Goal: Check status: Check status

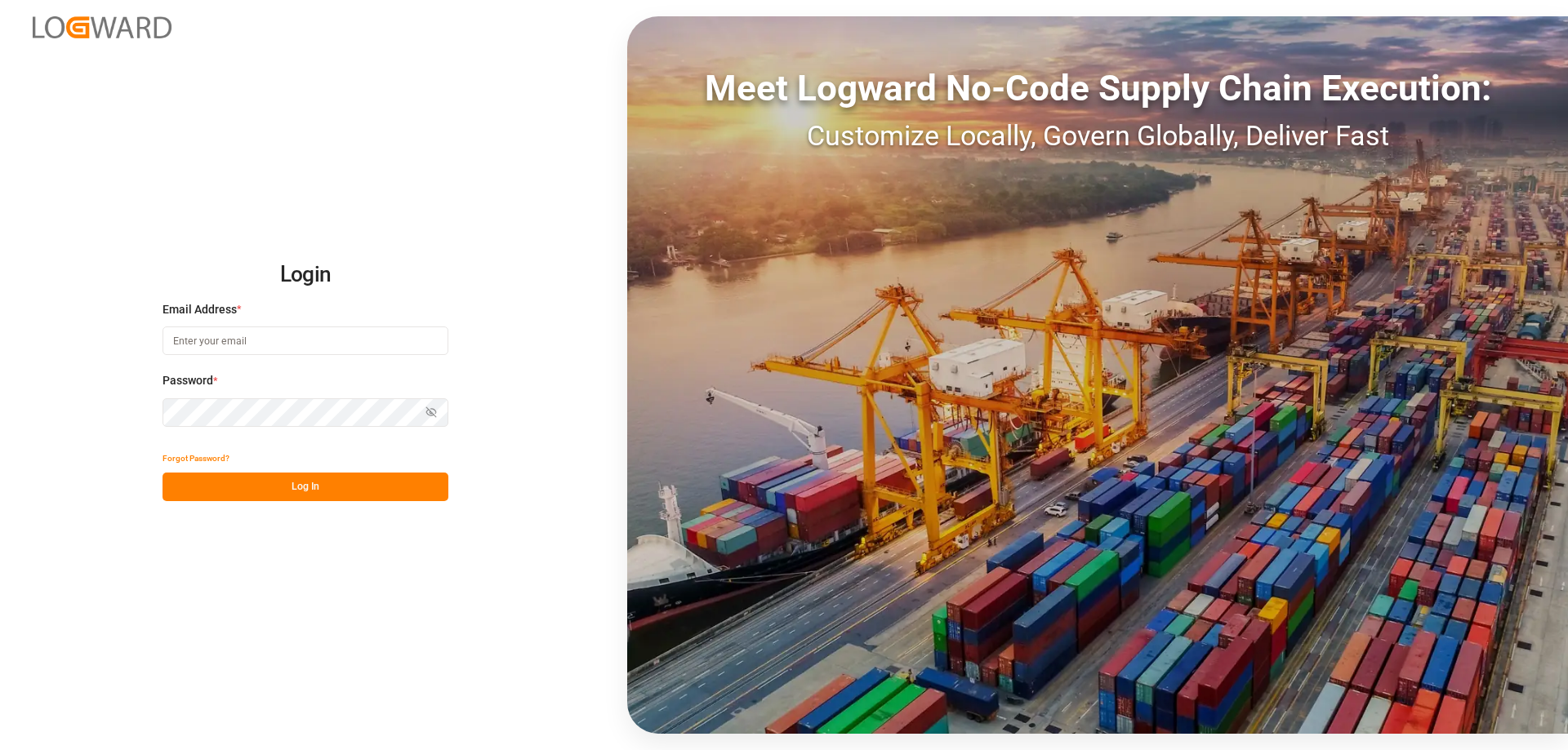
click at [231, 335] on input at bounding box center [305, 341] width 286 height 29
click at [220, 485] on button "Log In" at bounding box center [305, 487] width 286 height 29
click at [298, 484] on button "Log In" at bounding box center [305, 487] width 286 height 29
click at [242, 340] on input "sas.leipzig@öit.de" at bounding box center [305, 341] width 286 height 29
type input "sas.leipzig@lit.de"
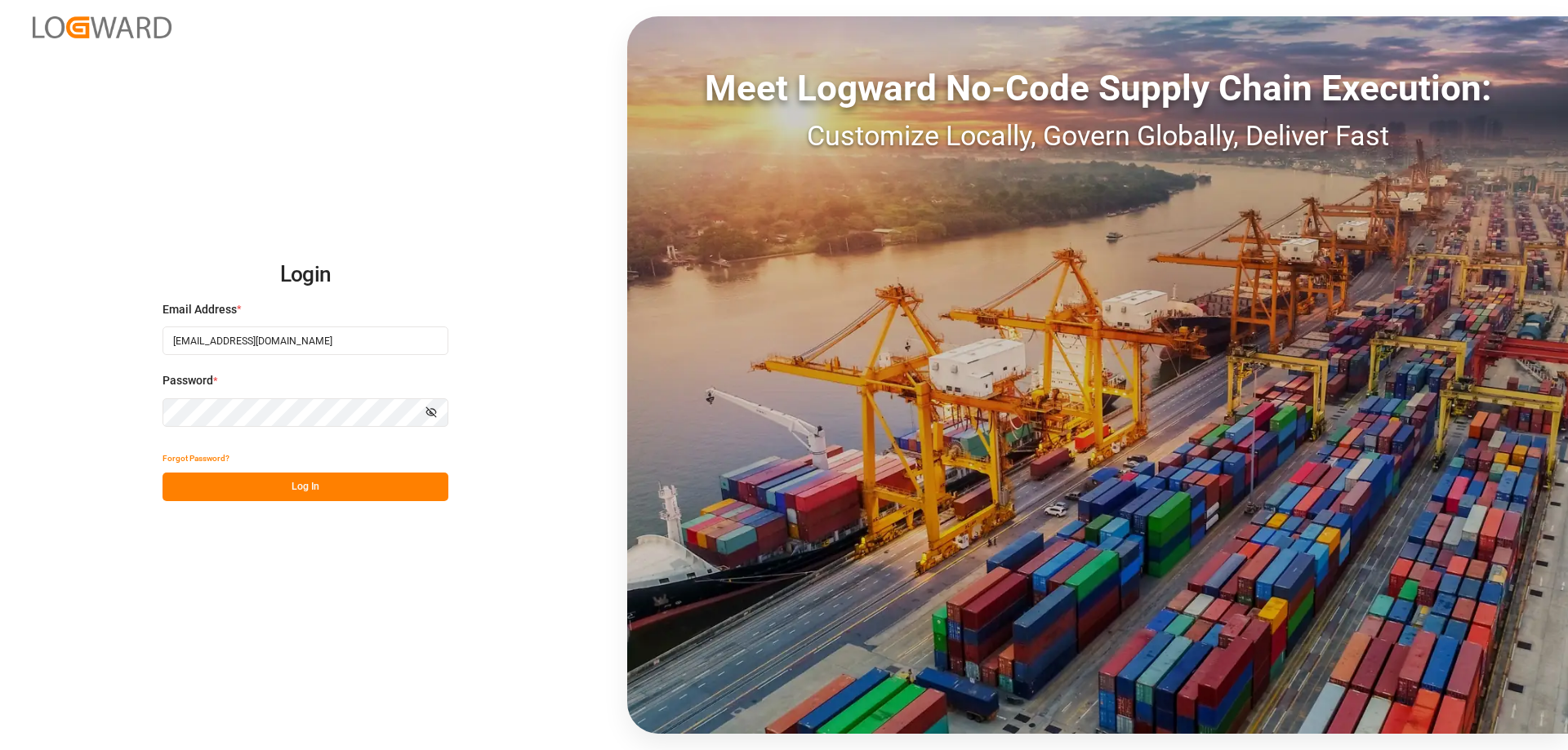
click at [268, 488] on button "Log In" at bounding box center [305, 487] width 286 height 29
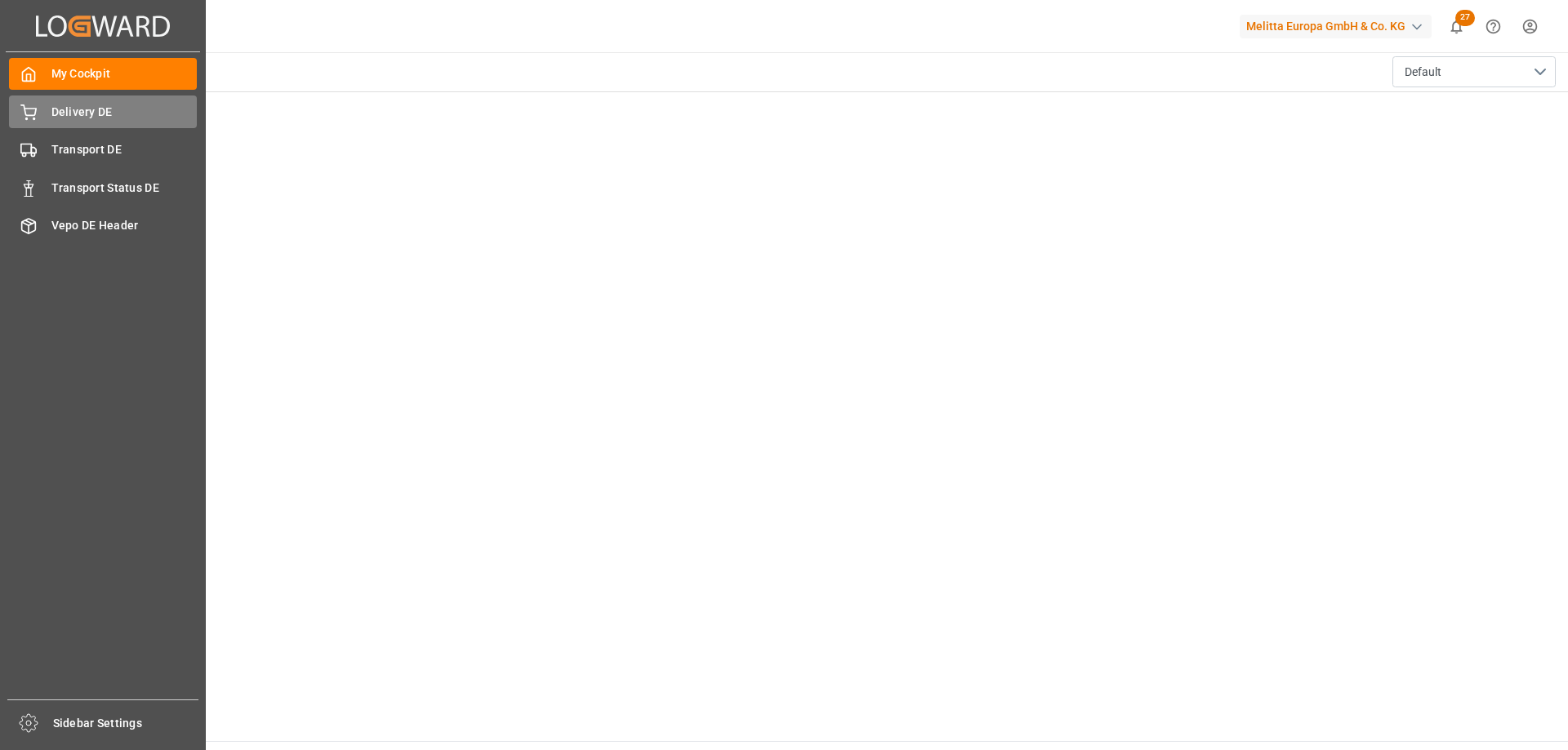
click at [70, 105] on span "Delivery DE" at bounding box center [124, 112] width 146 height 17
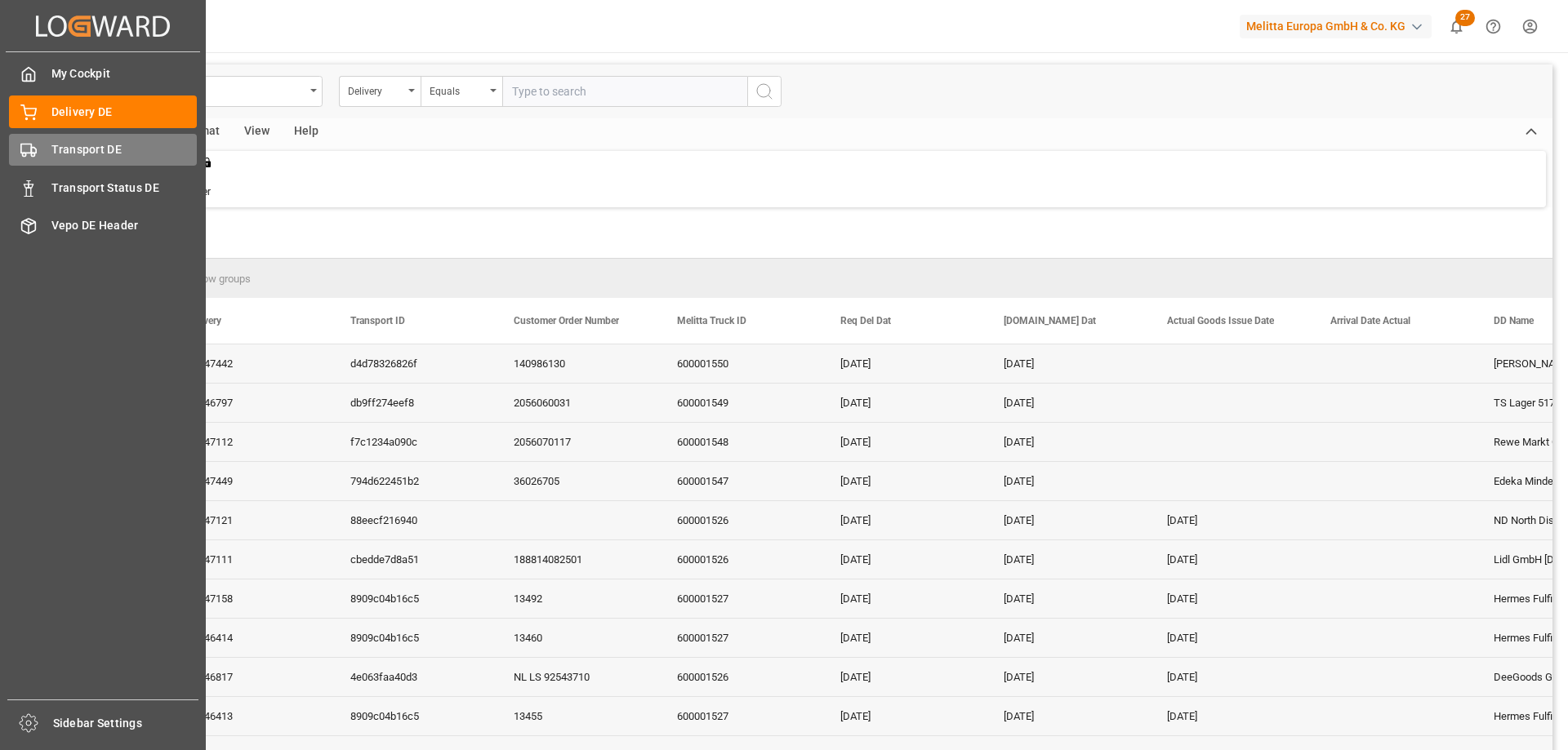
click at [93, 151] on span "Transport DE" at bounding box center [124, 150] width 146 height 17
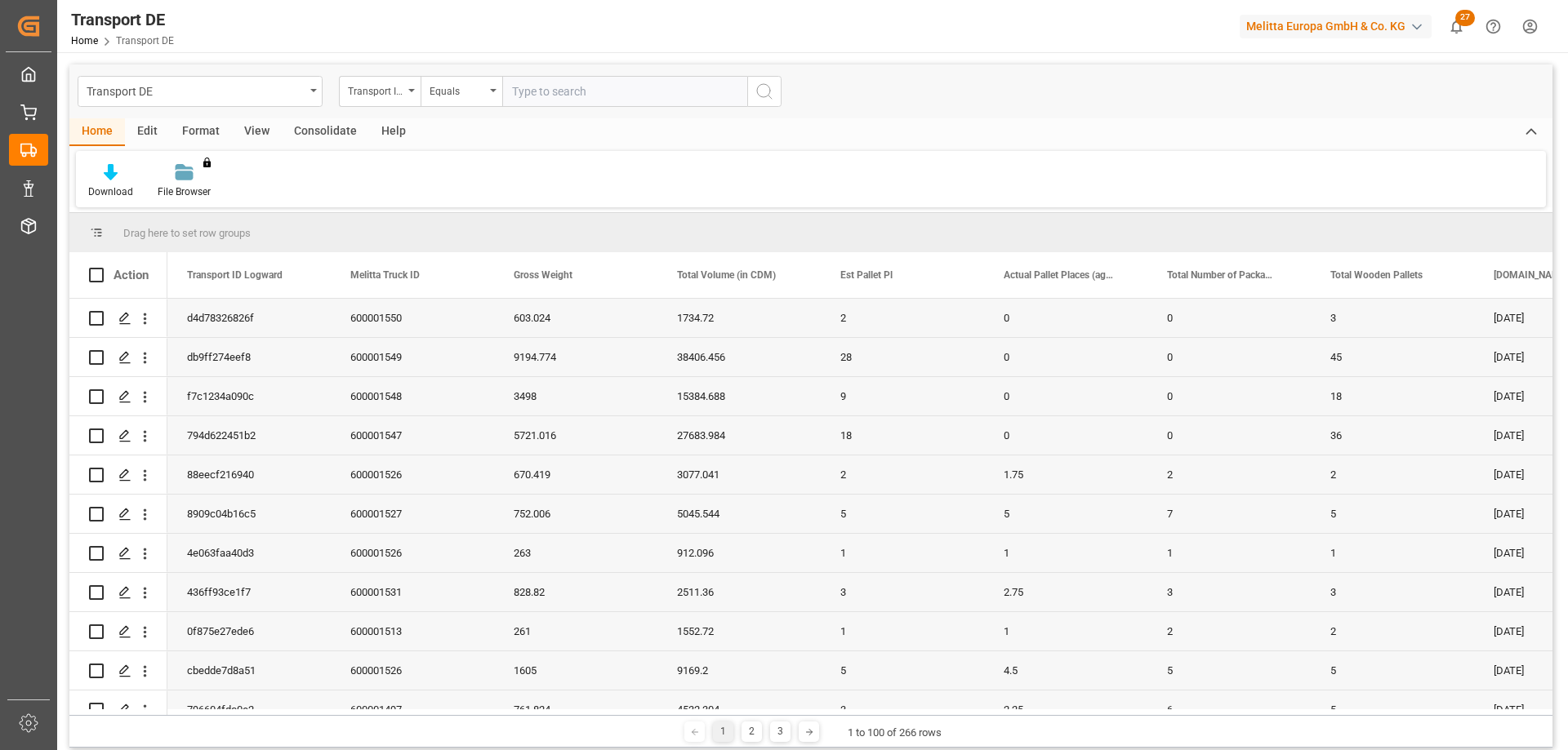
click at [565, 89] on input "text" at bounding box center [624, 91] width 245 height 31
paste input "8909c04b16c5"
type input "8909c04b16c5"
click at [762, 94] on icon "search button" at bounding box center [764, 91] width 19 height 19
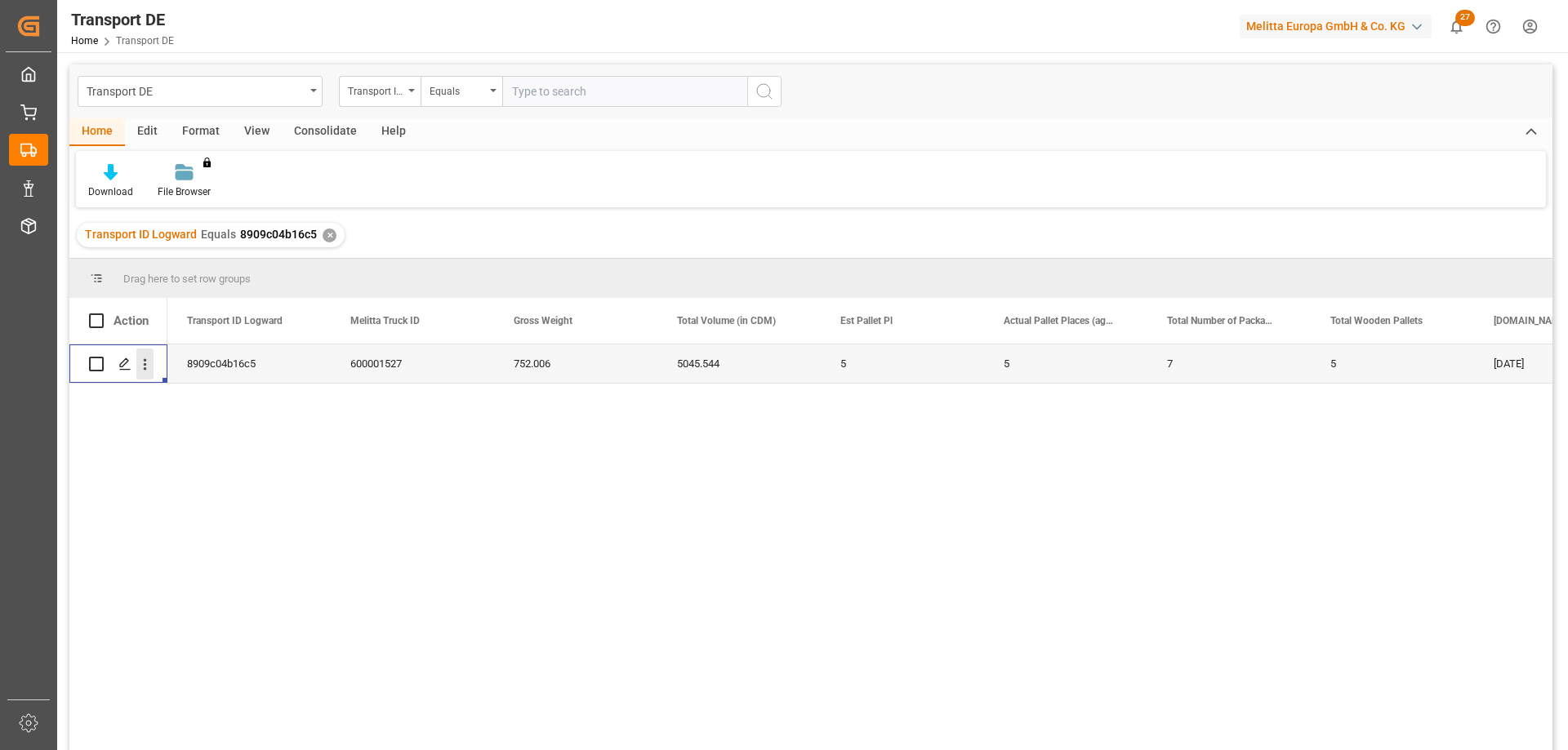
click at [140, 367] on icon "open menu" at bounding box center [145, 364] width 17 height 17
click at [186, 399] on span "Open in new tab" at bounding box center [252, 399] width 149 height 17
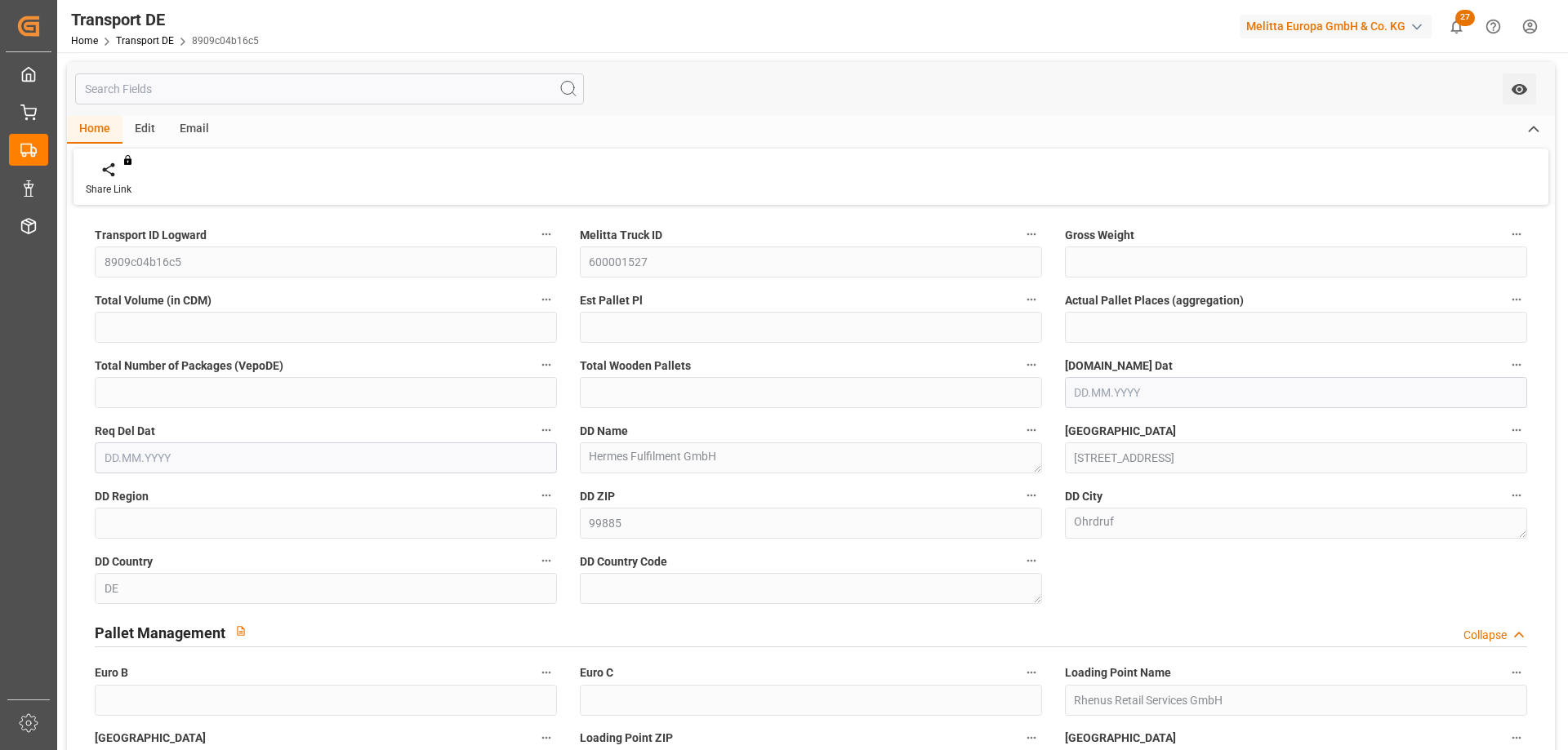
type input "752.006"
type input "5045.544"
type input "5"
type input "7"
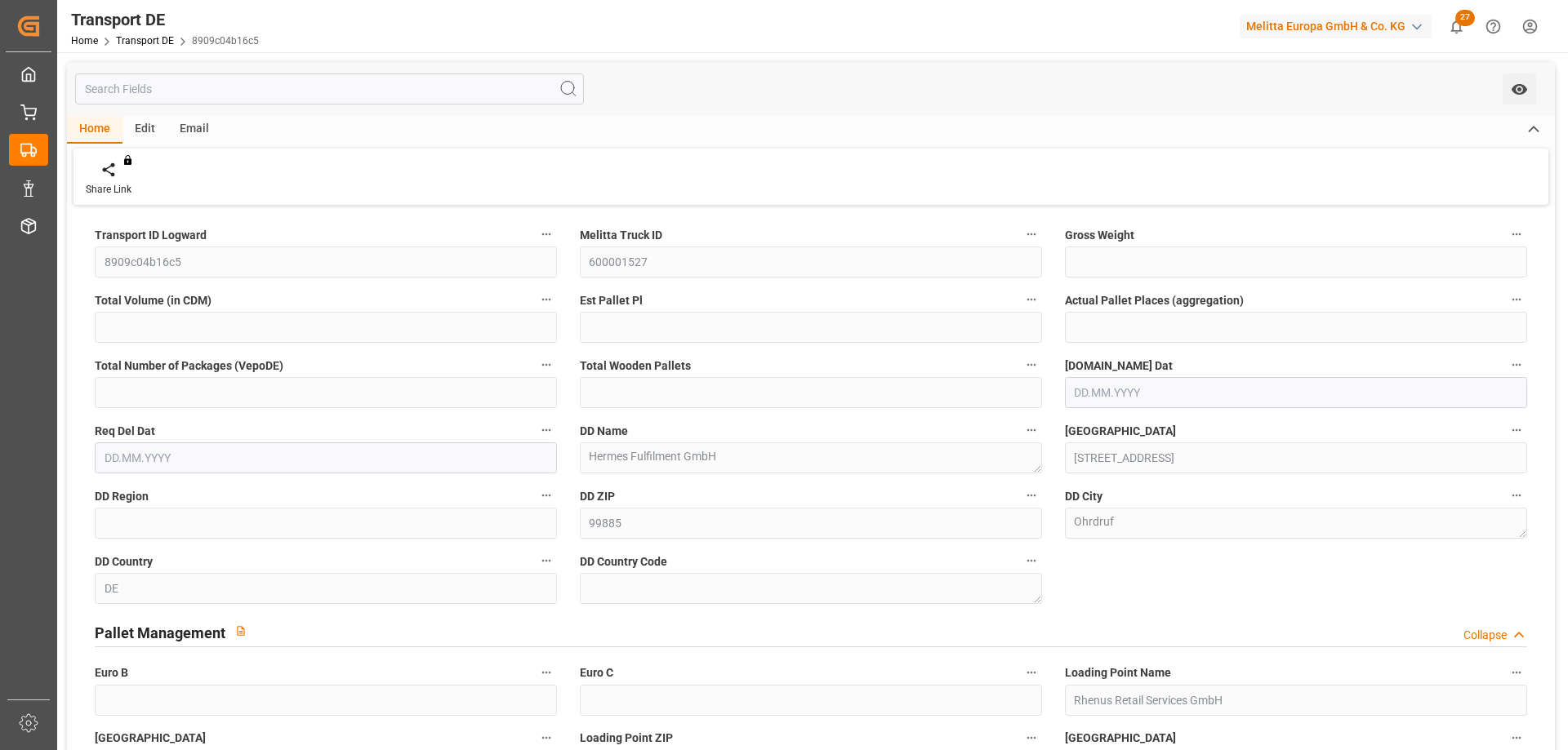
type input "5"
type input "99"
type input "7"
type input "0"
type input "[DATE]"
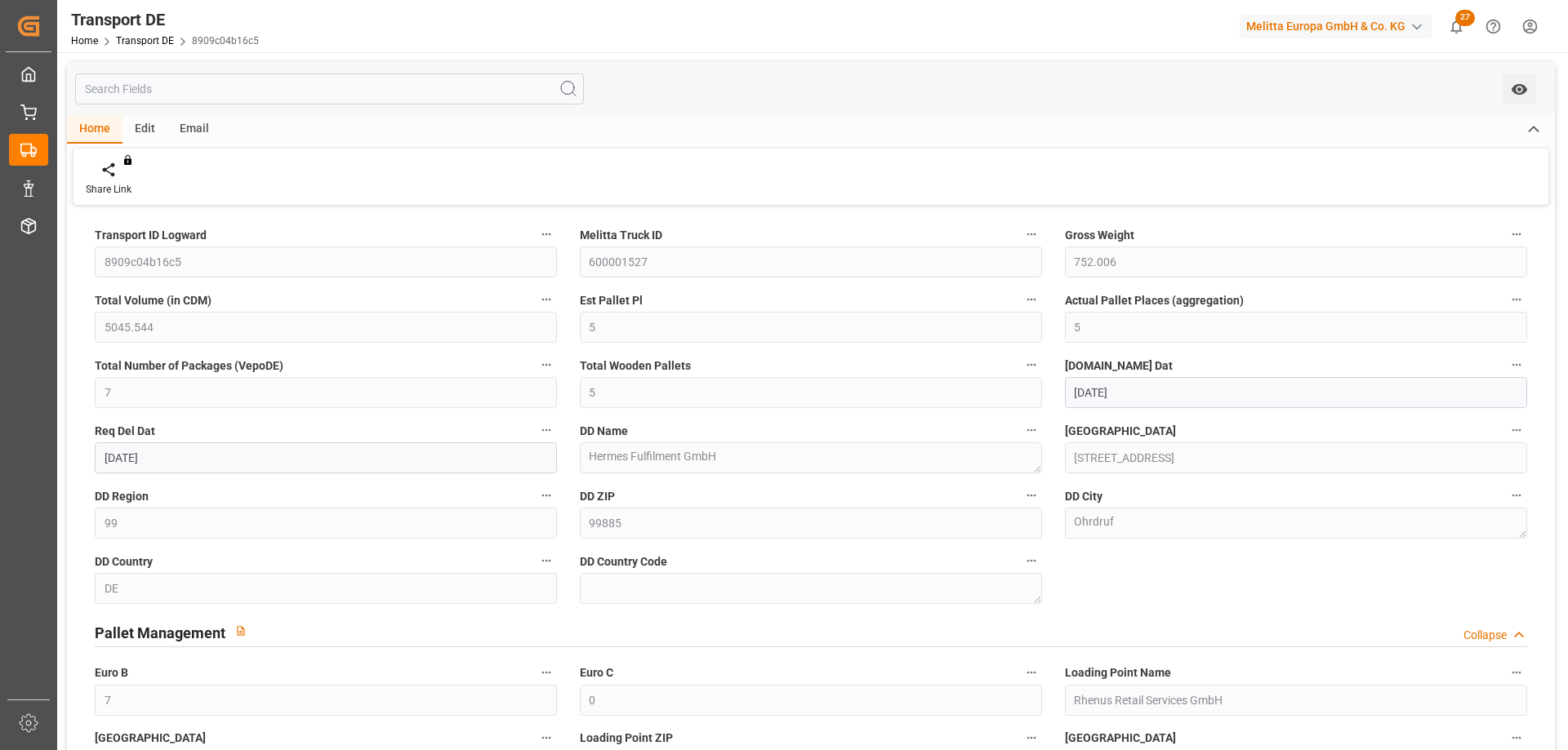
type input "[DATE]"
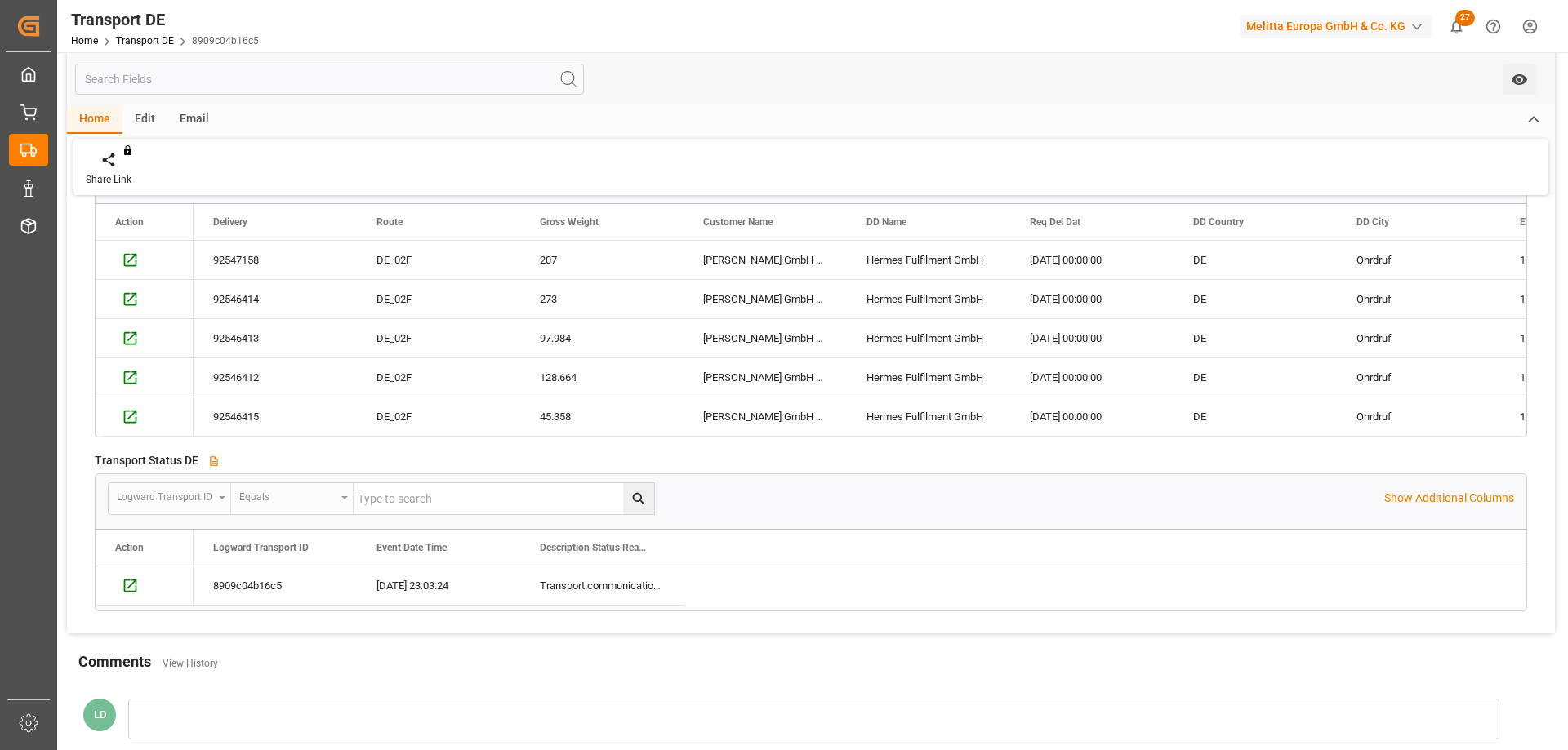
scroll to position [572, 0]
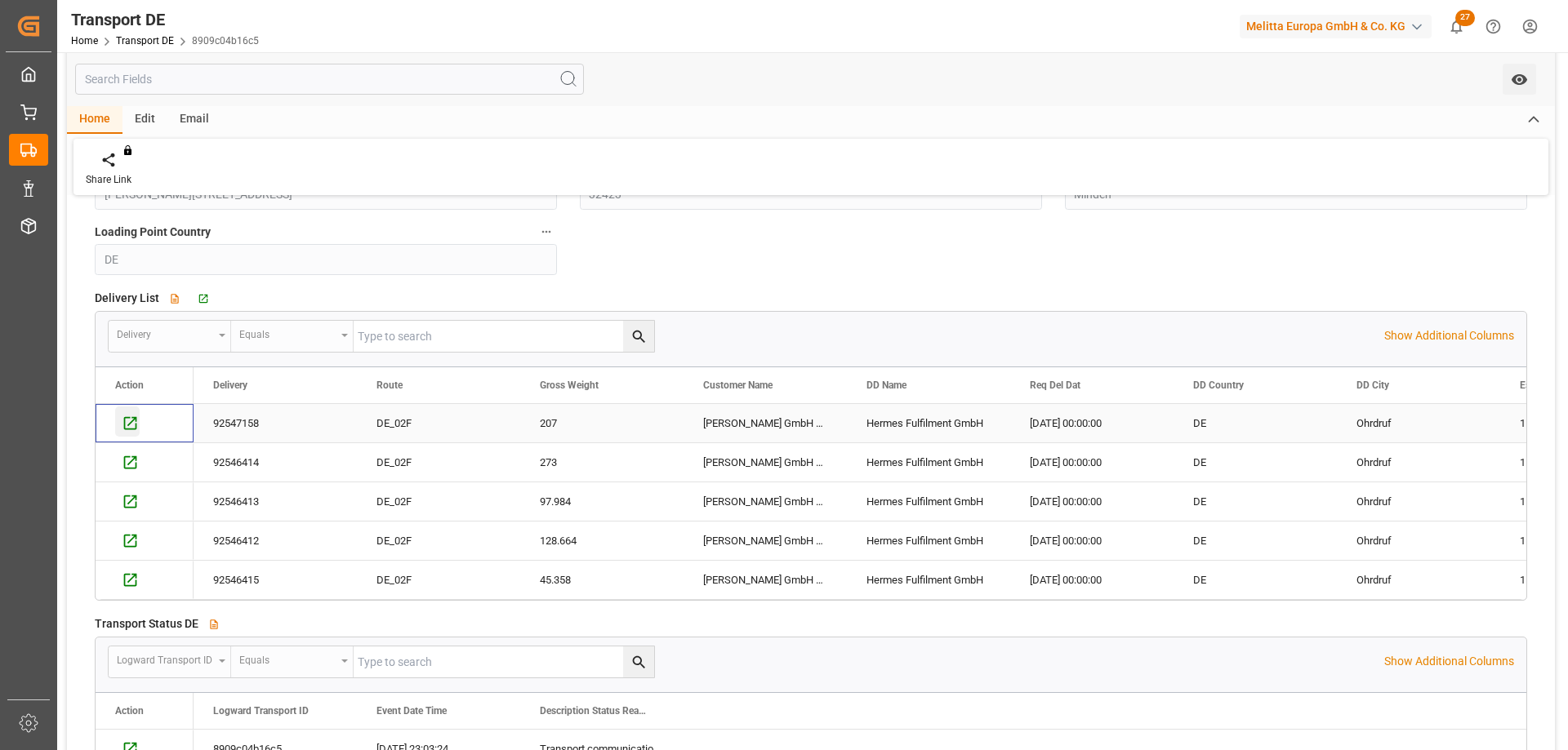
click at [128, 430] on icon "Press SPACE to select this row." at bounding box center [131, 423] width 13 height 13
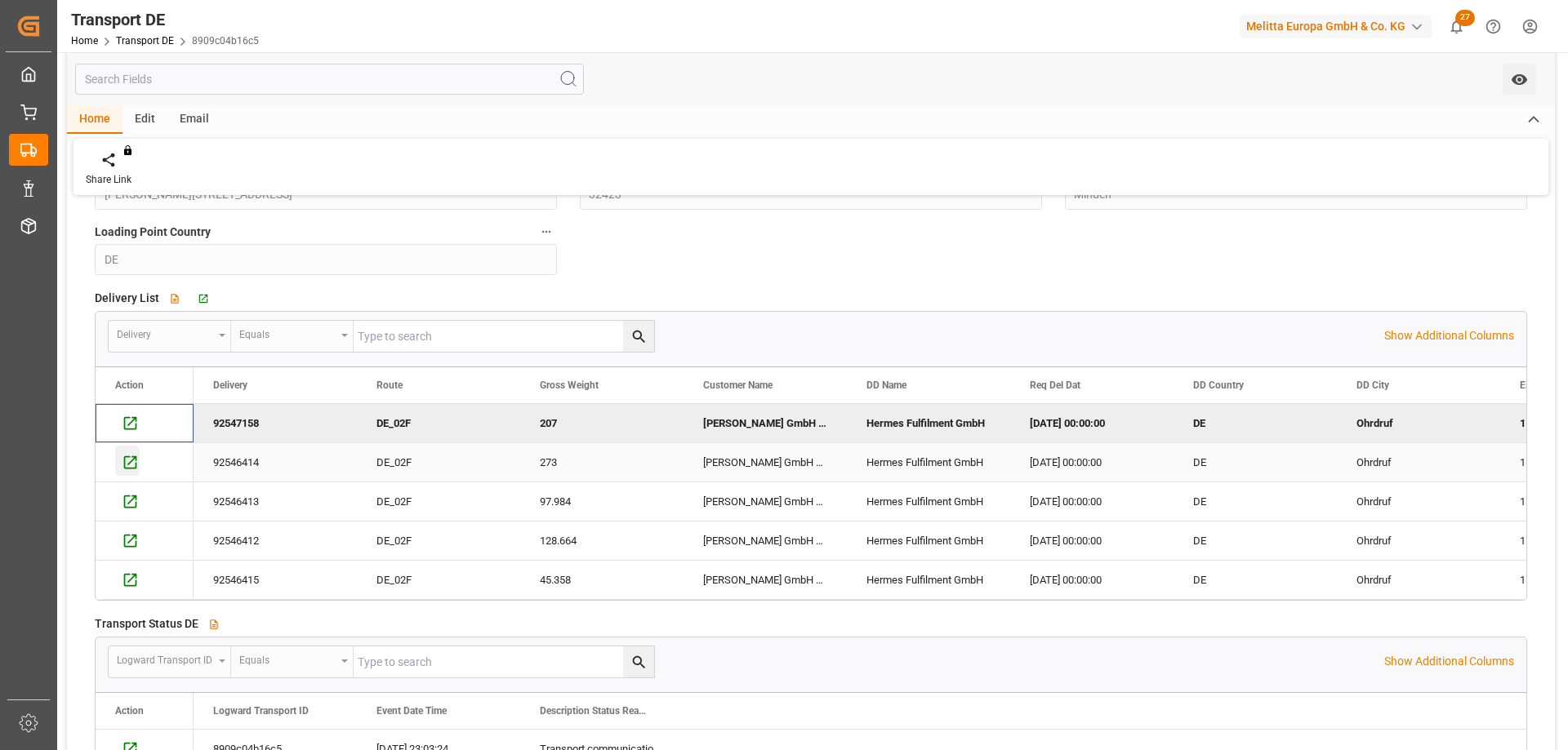
click at [125, 465] on icon "Press SPACE to select this row." at bounding box center [131, 462] width 13 height 13
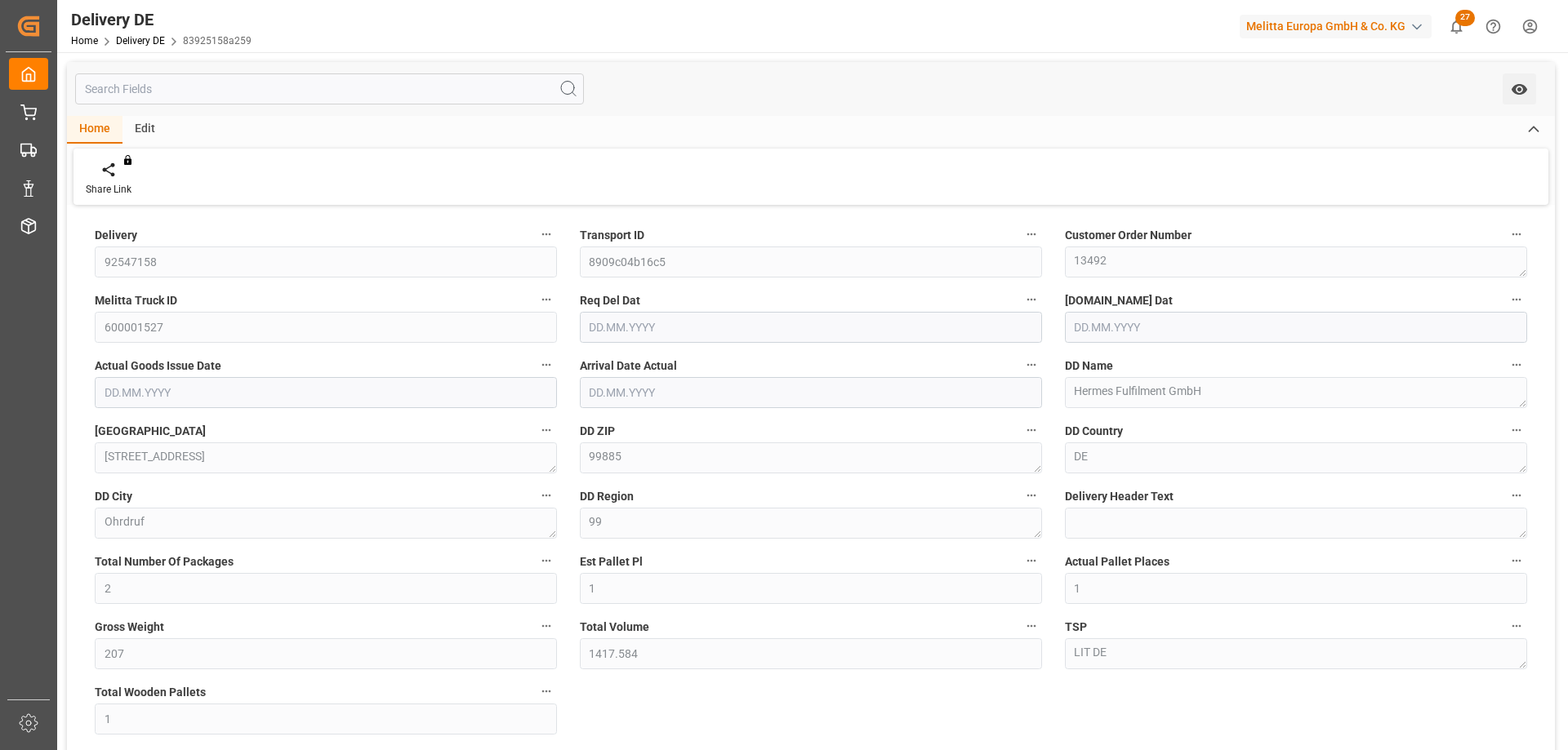
type input "2"
type input "1"
type input "207"
type input "1417.584"
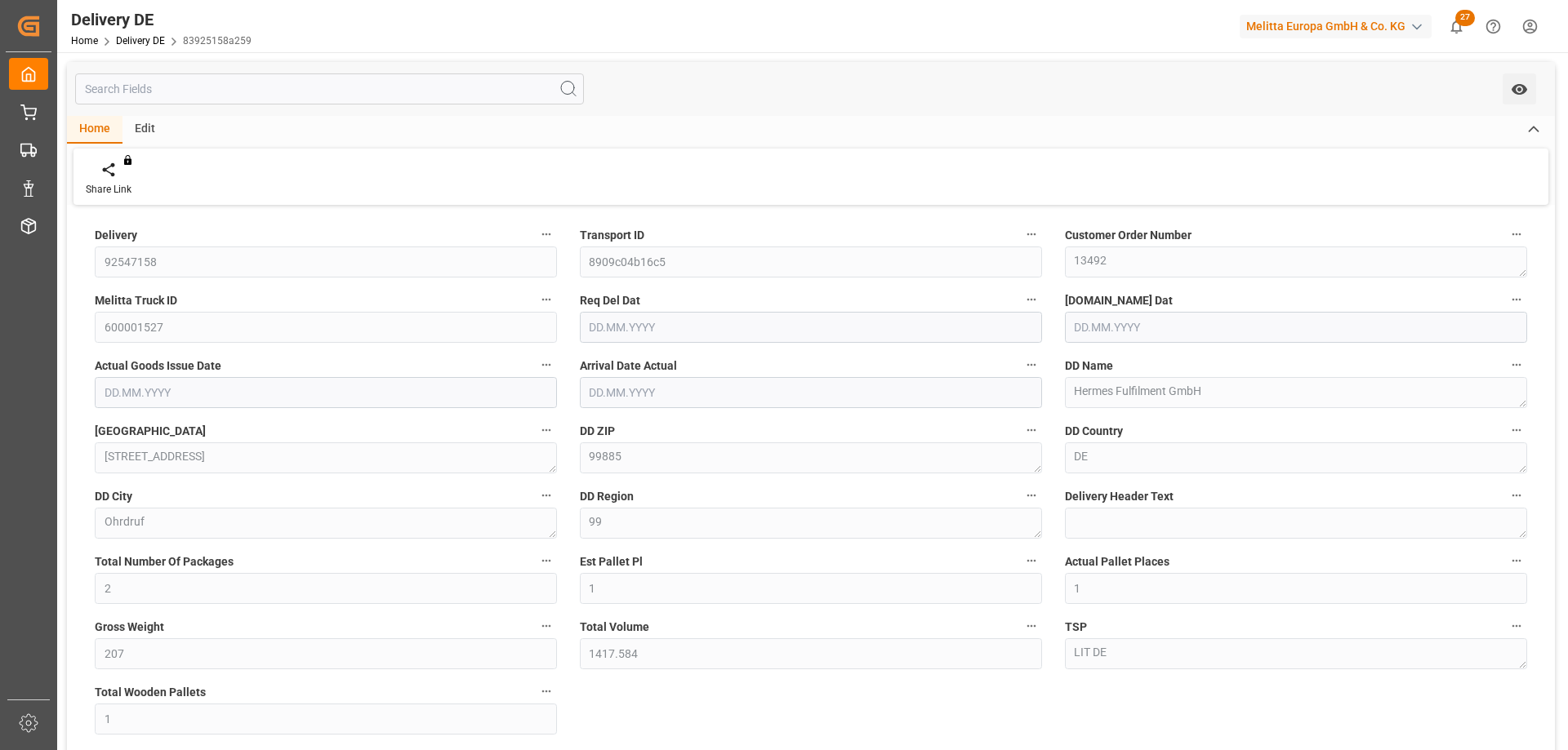
type input "1"
type input "[DATE]"
type input "11.08.2025"
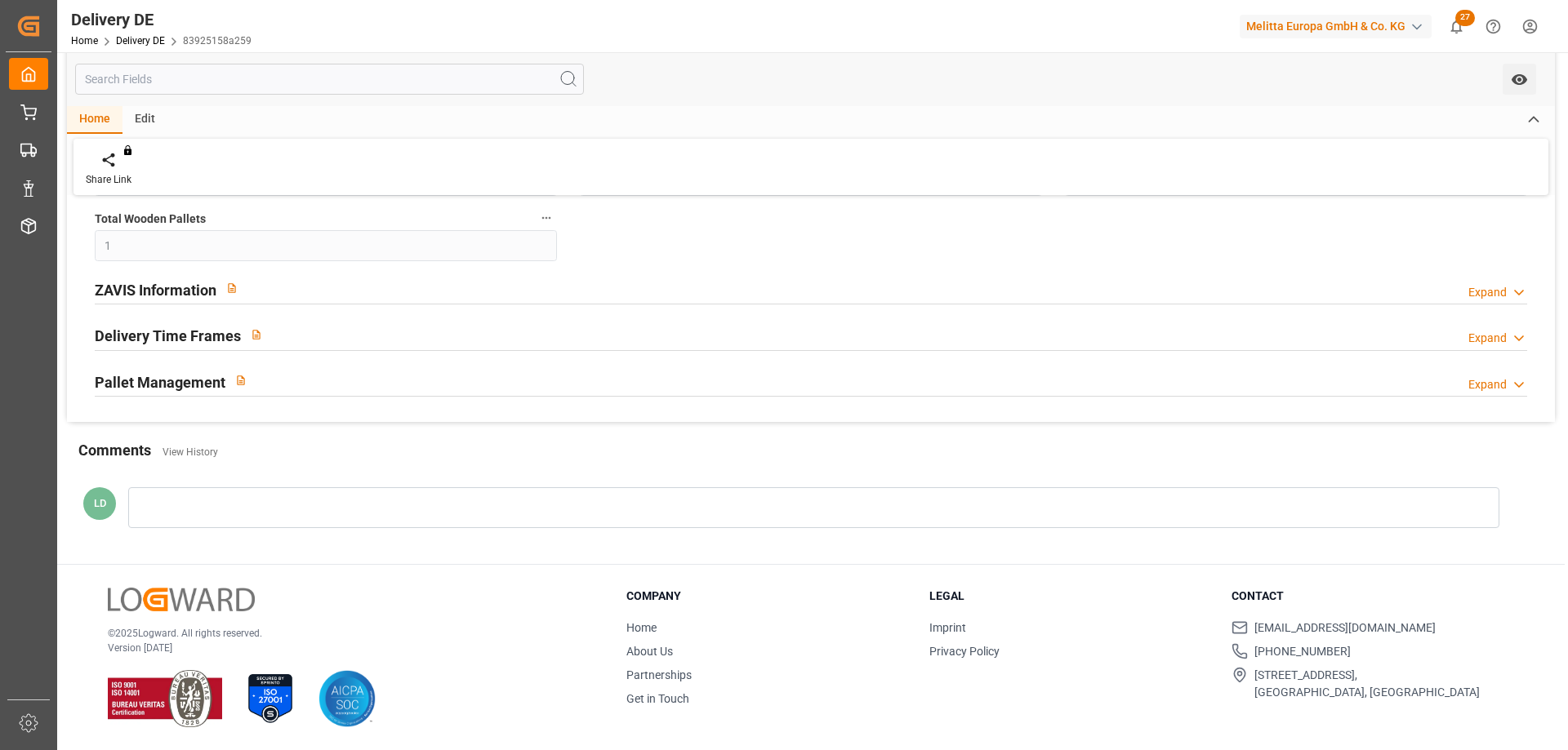
scroll to position [310, 0]
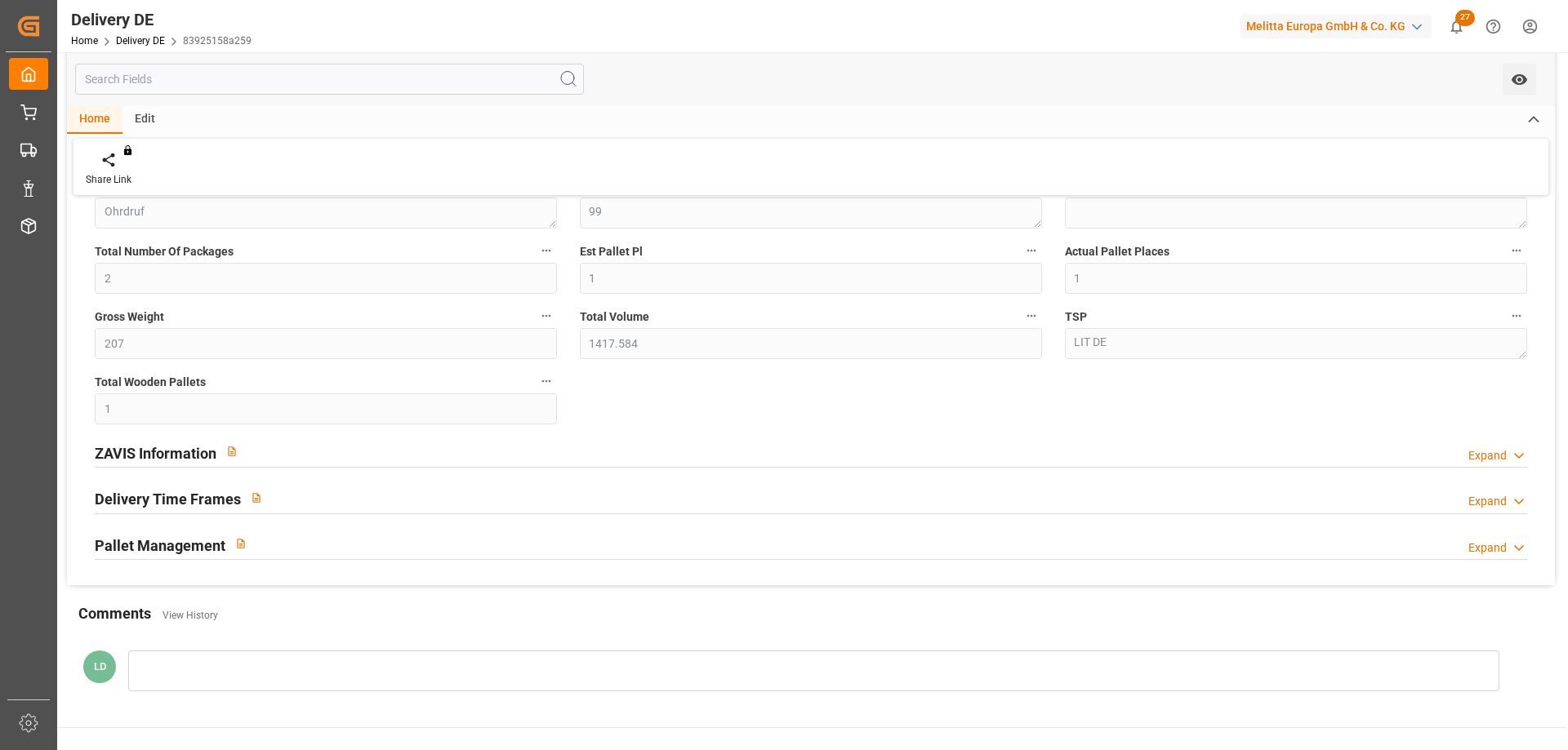
click at [188, 541] on h2 "Pallet Management" at bounding box center [160, 546] width 130 height 22
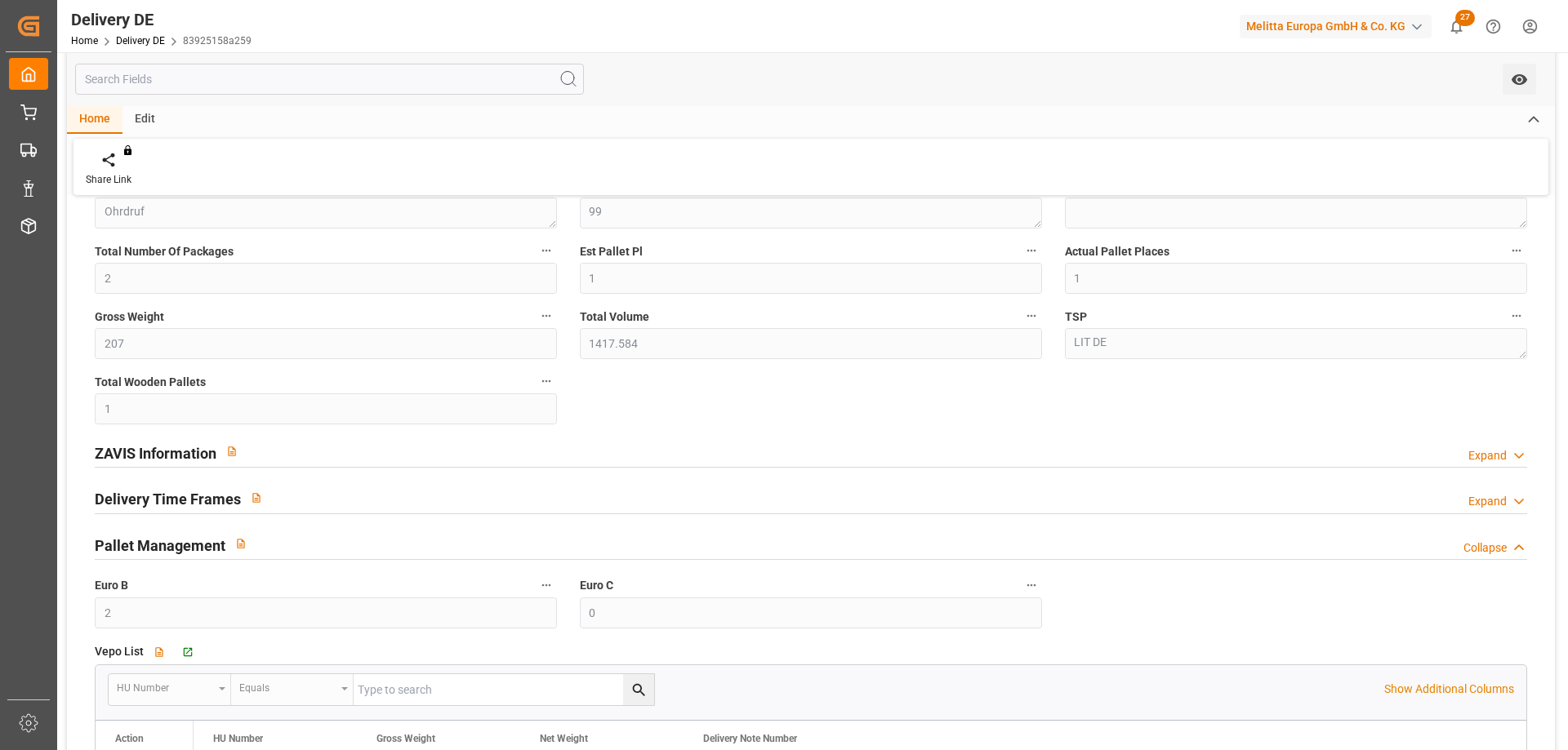
scroll to position [636, 0]
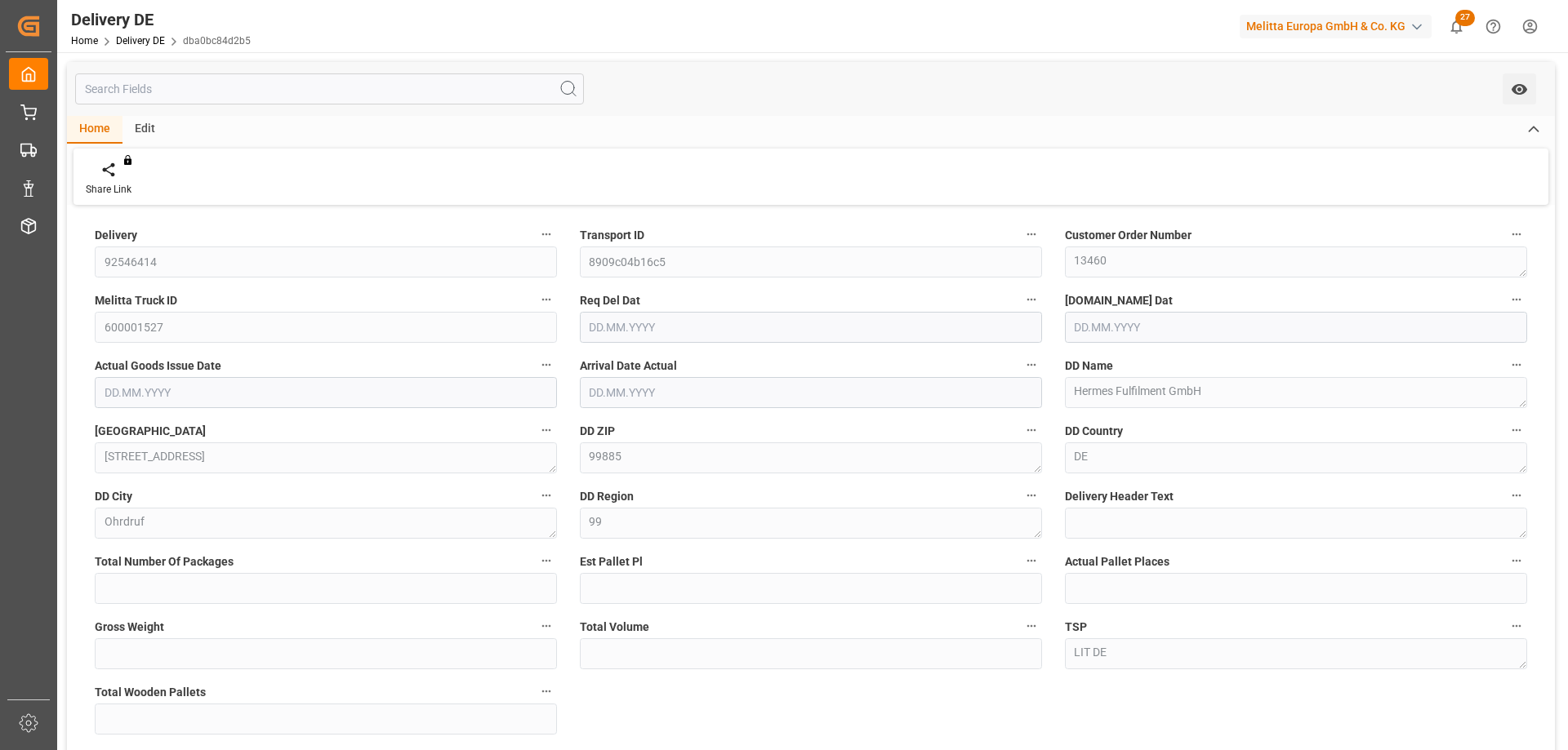
type input "2"
type input "1"
type input "273"
type input "1674.24"
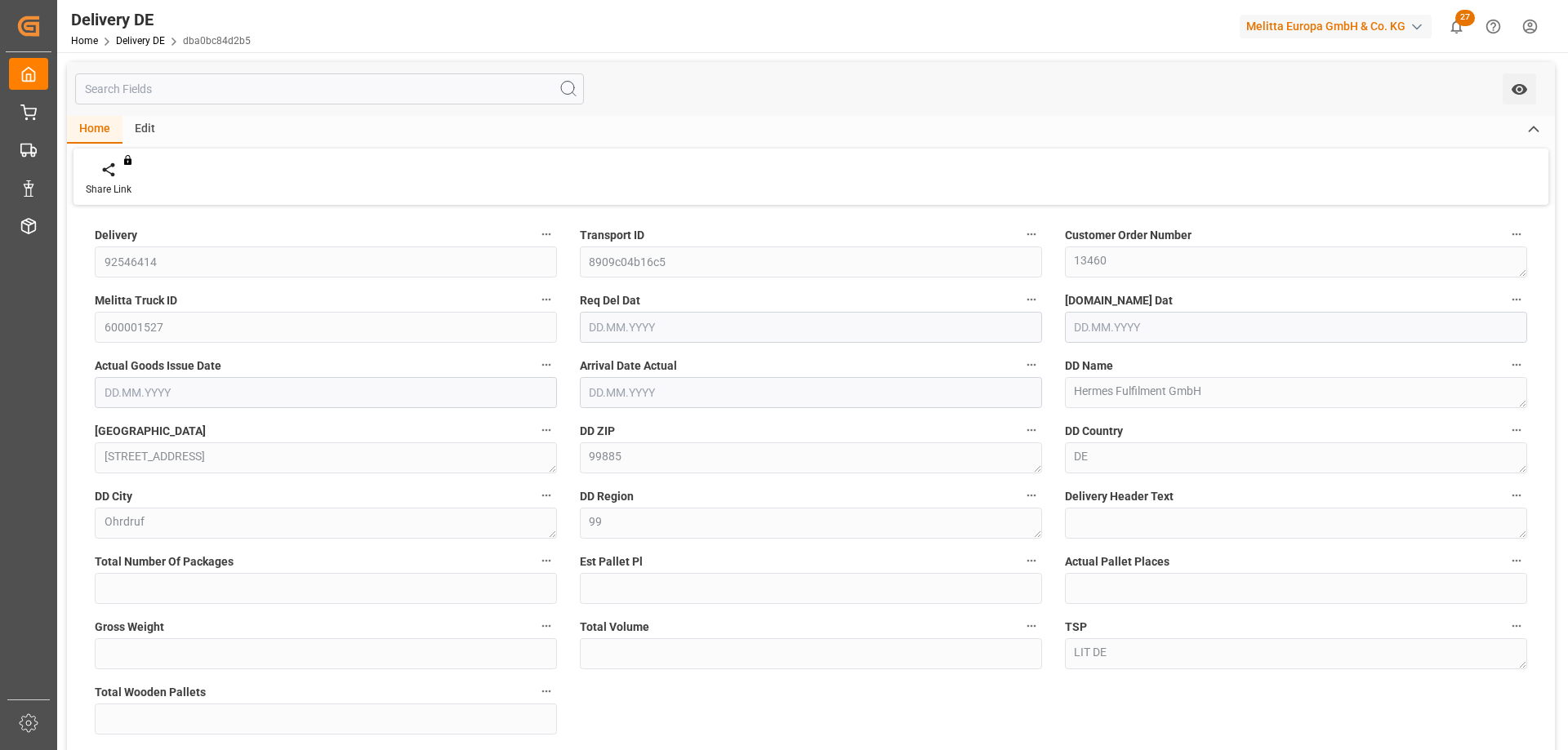
type input "1"
type input "[DATE]"
type input "11.08.2025"
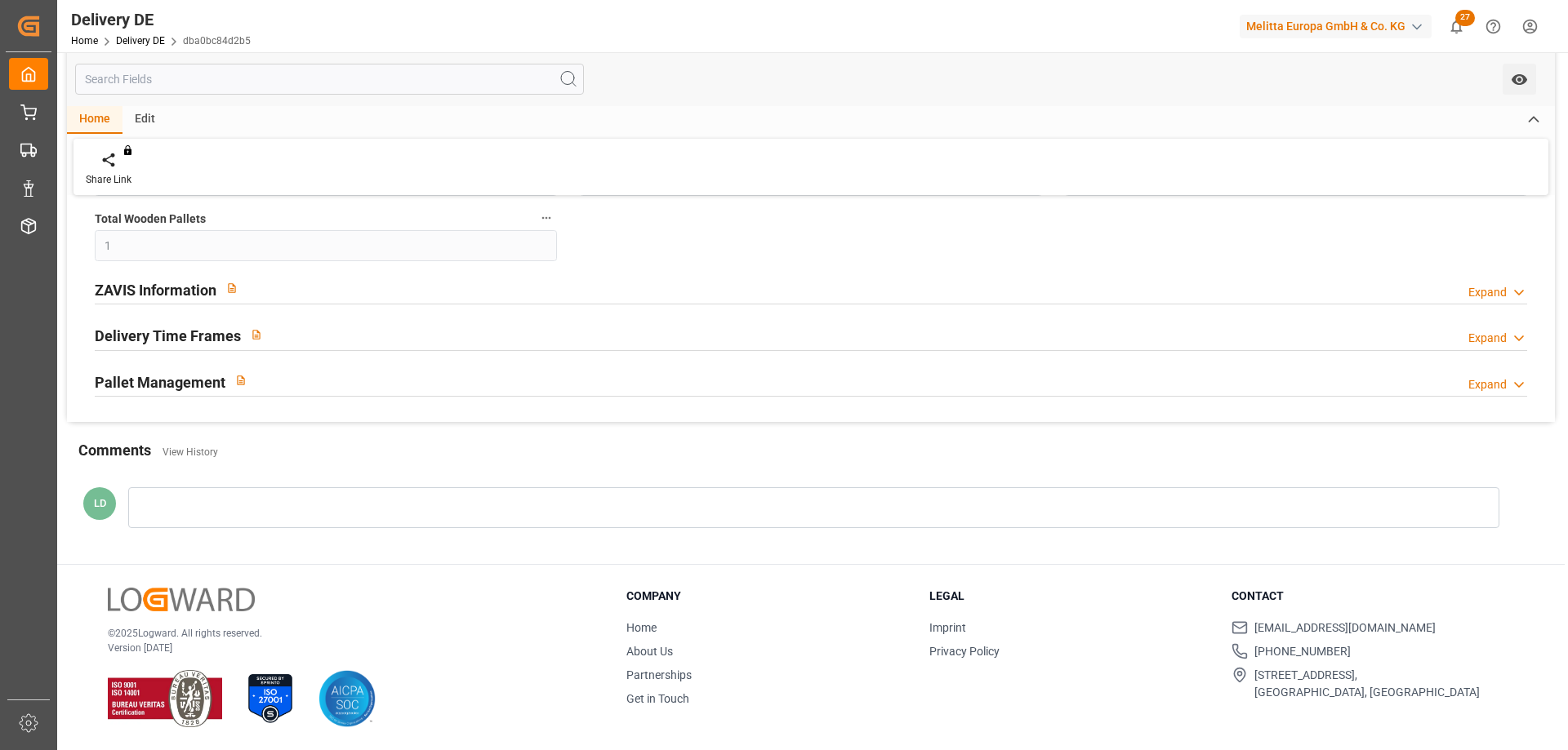
click at [184, 379] on h2 "Pallet Management" at bounding box center [160, 383] width 130 height 22
